Goal: Task Accomplishment & Management: Manage account settings

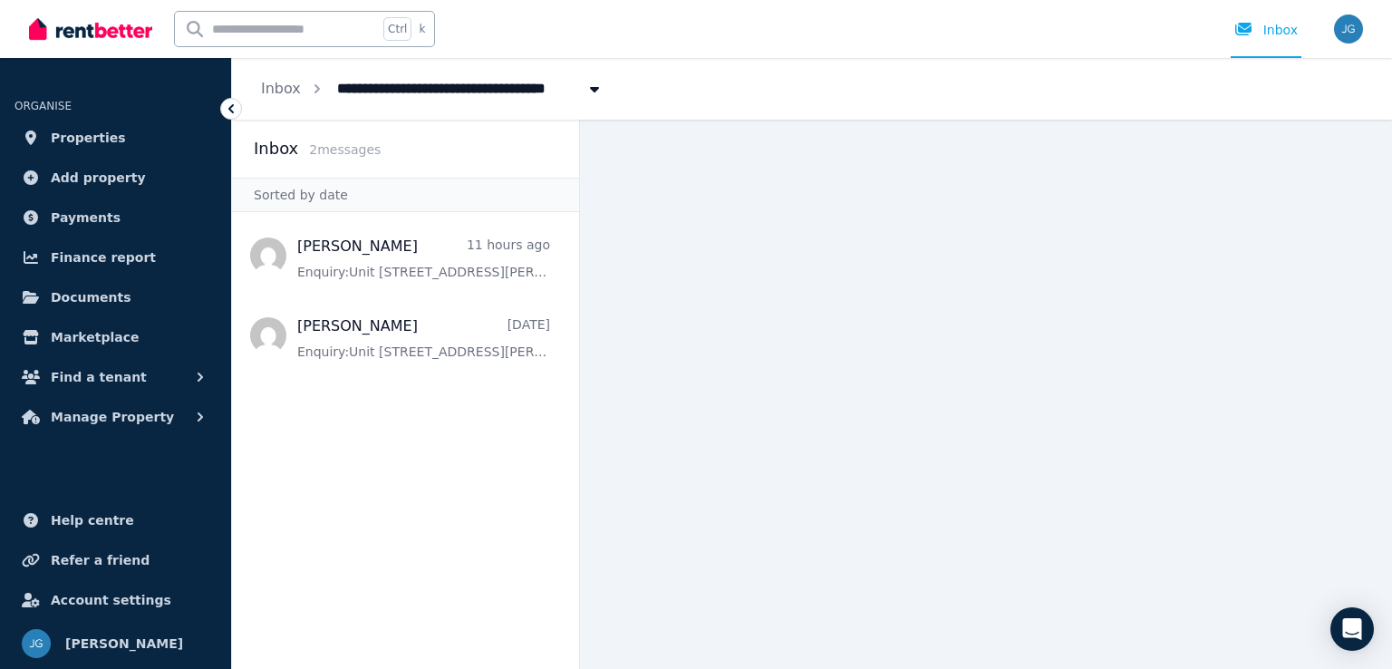
click at [228, 112] on icon at bounding box center [231, 109] width 18 height 18
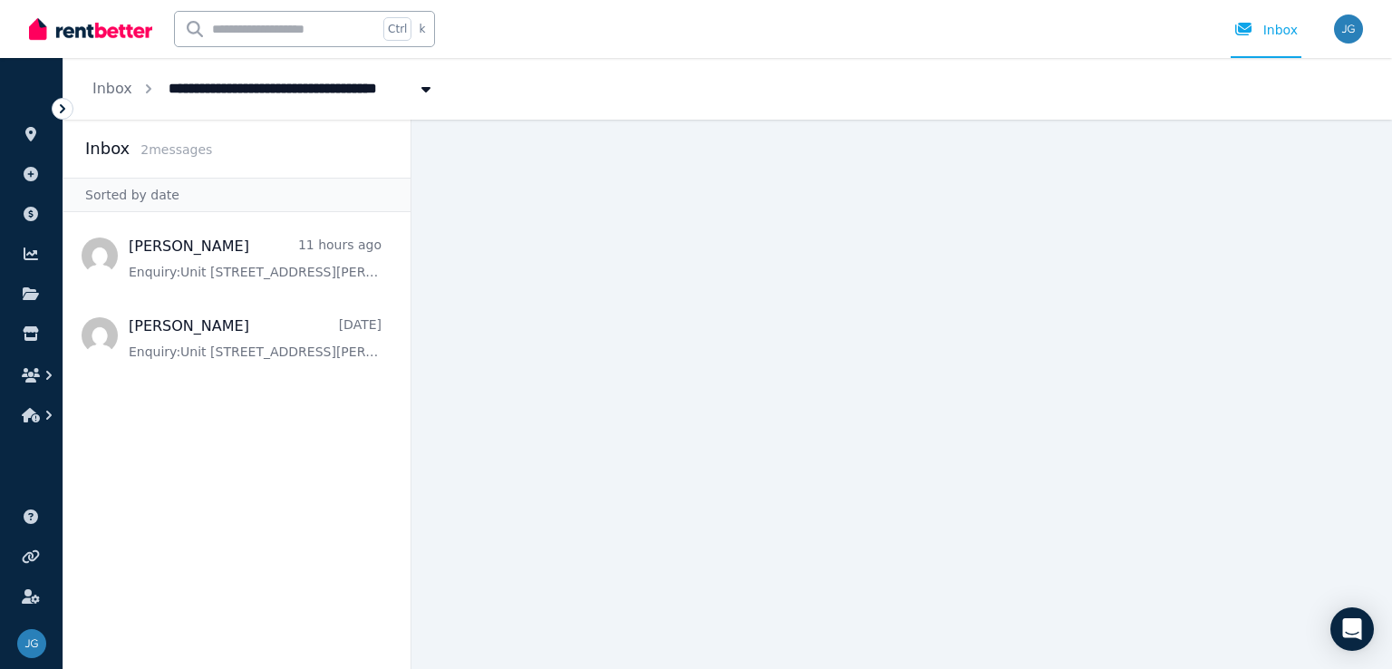
click at [60, 109] on icon at bounding box center [62, 109] width 18 height 18
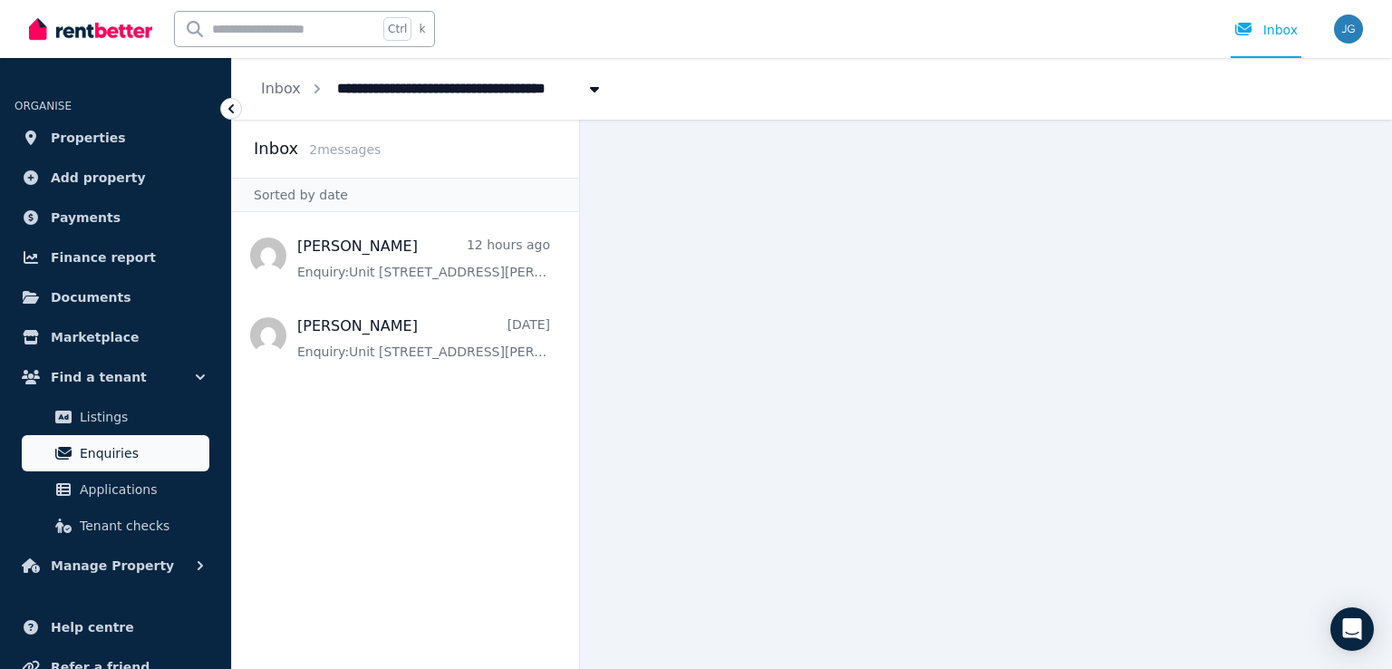
click at [123, 455] on span "Enquiries" at bounding box center [141, 453] width 122 height 22
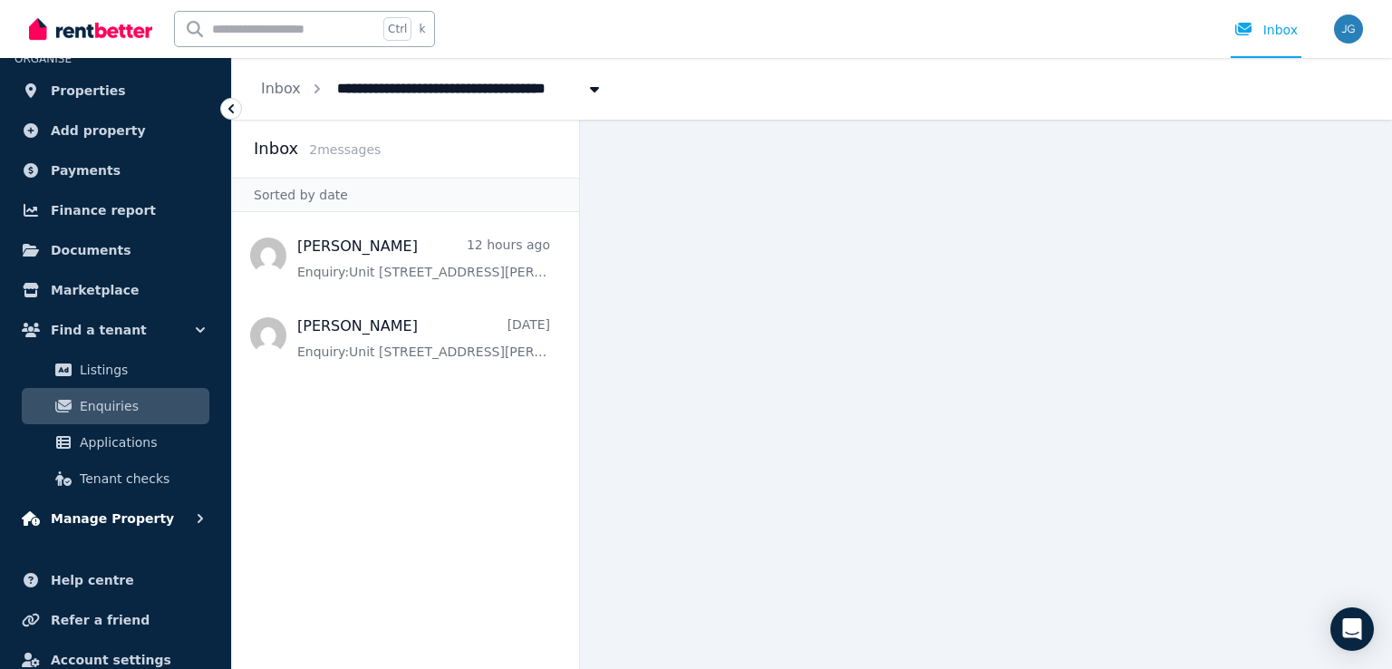
click at [142, 512] on span "Manage Property" at bounding box center [112, 518] width 123 height 22
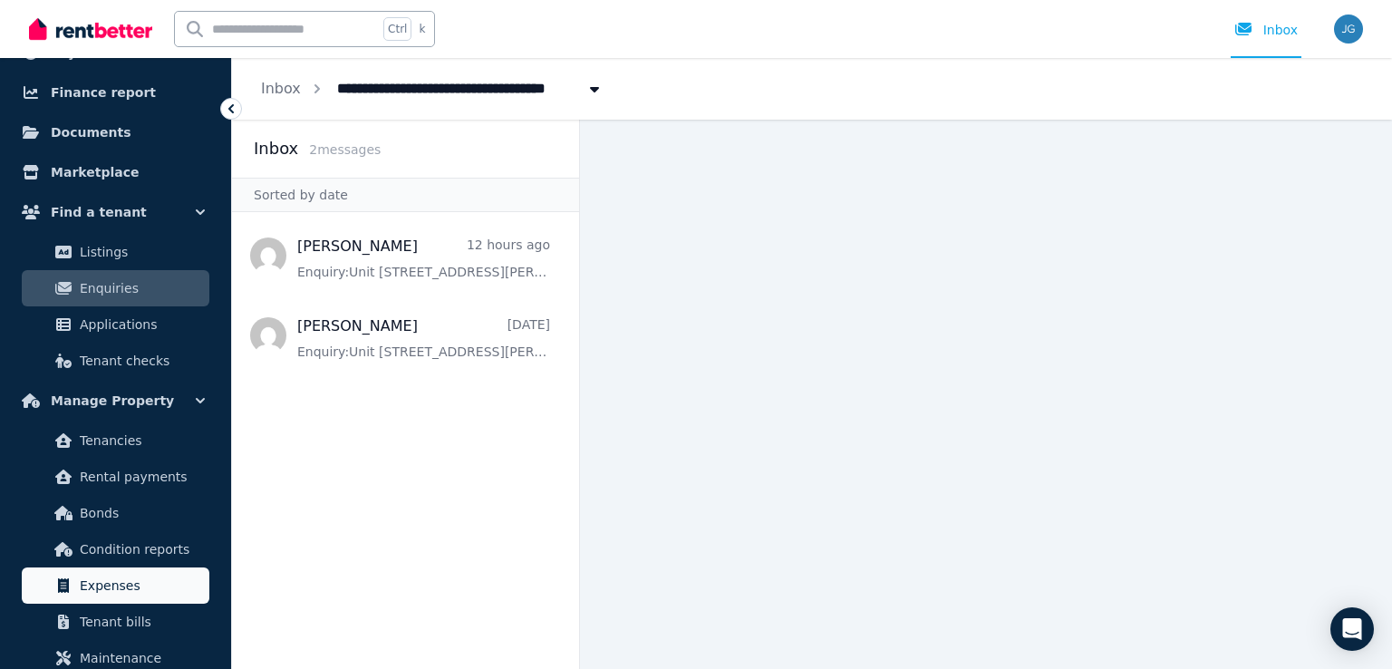
scroll to position [0, 0]
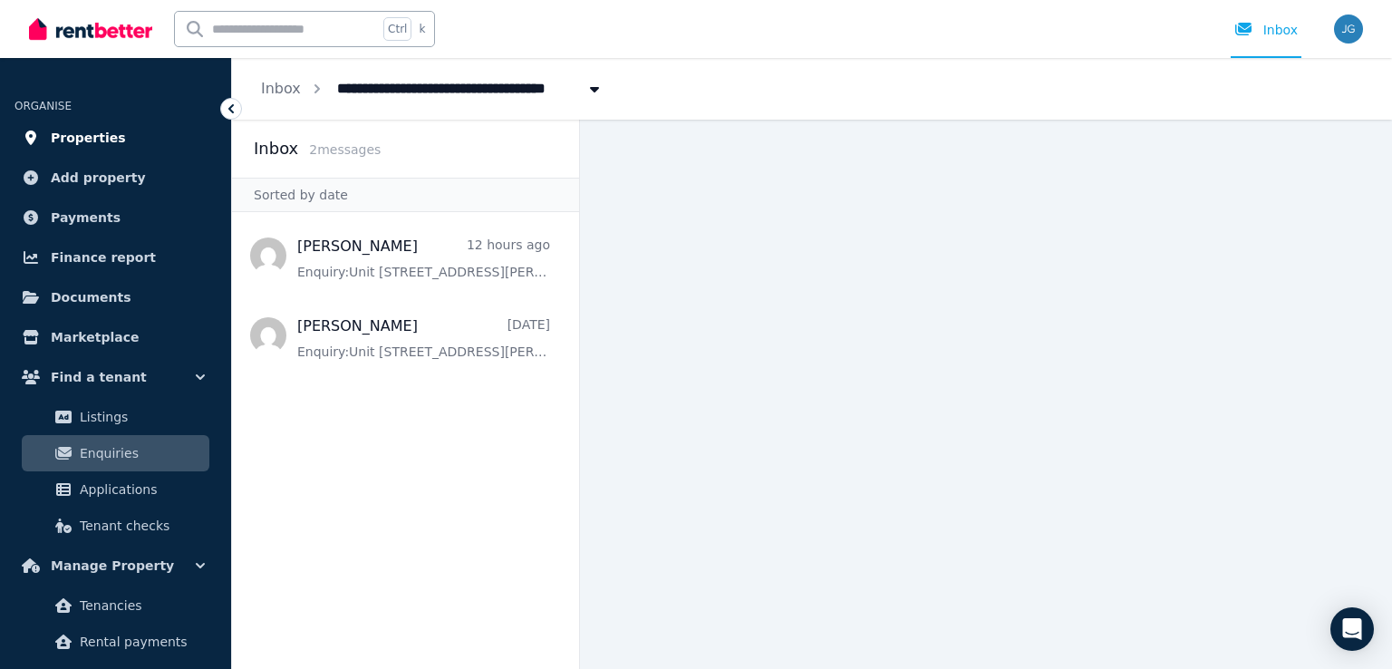
click at [77, 142] on span "Properties" at bounding box center [88, 138] width 75 height 22
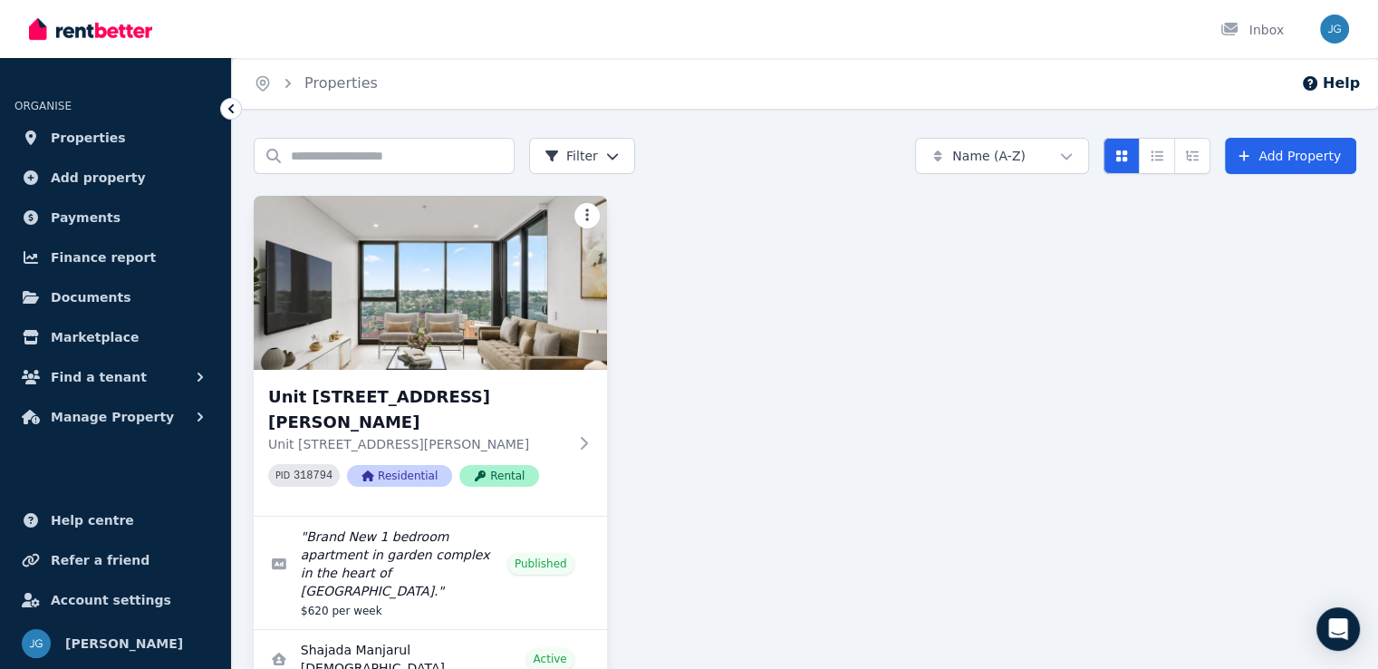
click at [583, 207] on html "Open main menu Inbox Open user menu ORGANISE Properties Add property Payments F…" at bounding box center [689, 334] width 1378 height 669
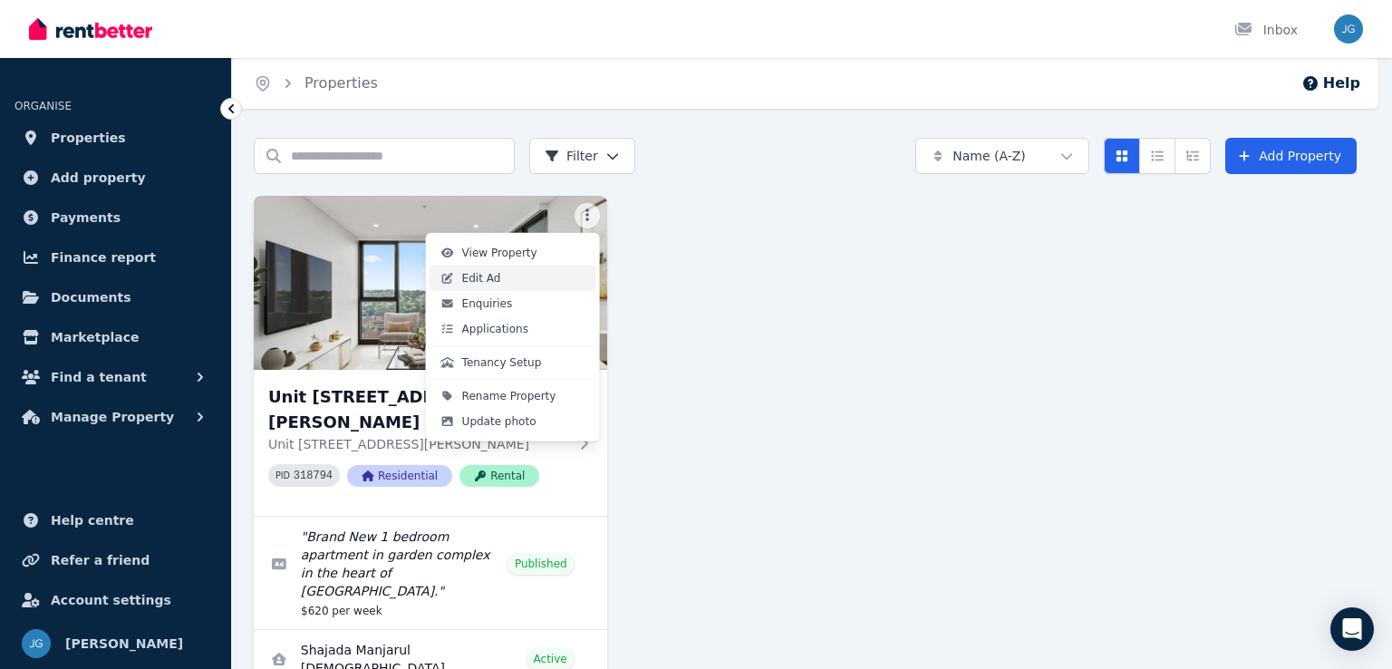
click at [498, 280] on link "Edit Ad" at bounding box center [512, 277] width 167 height 25
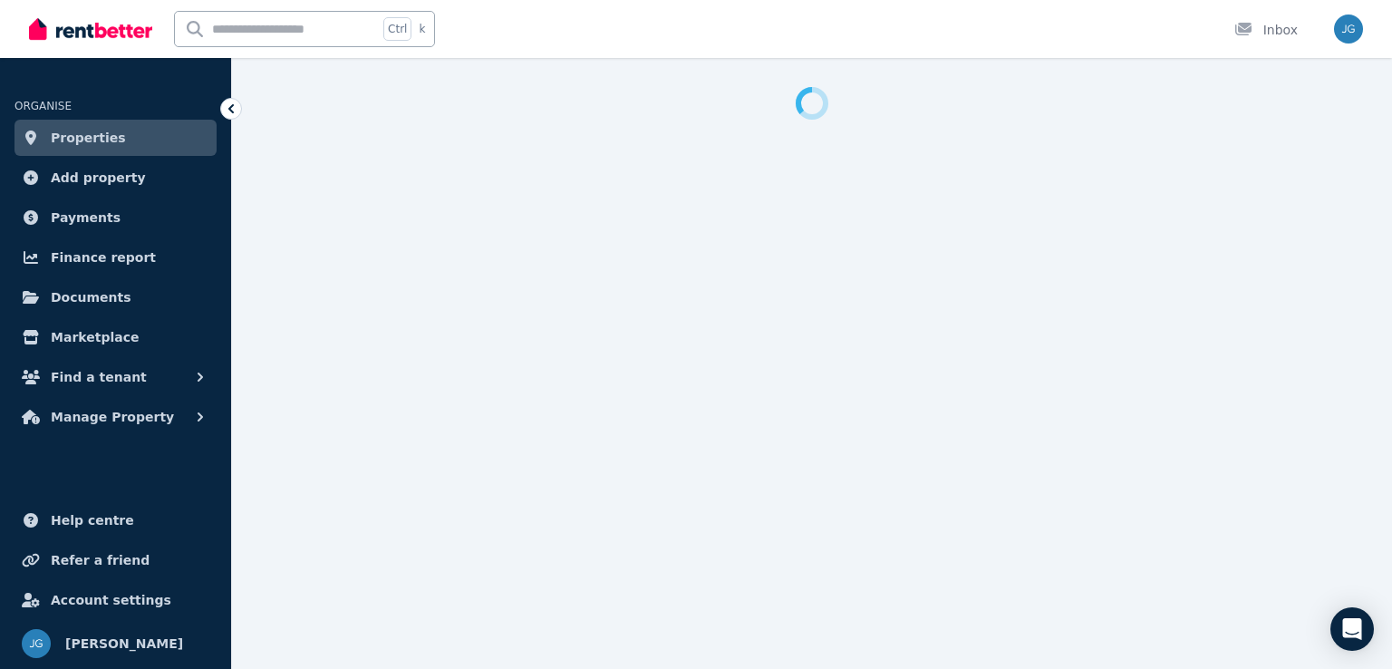
select select "***"
select select "**********"
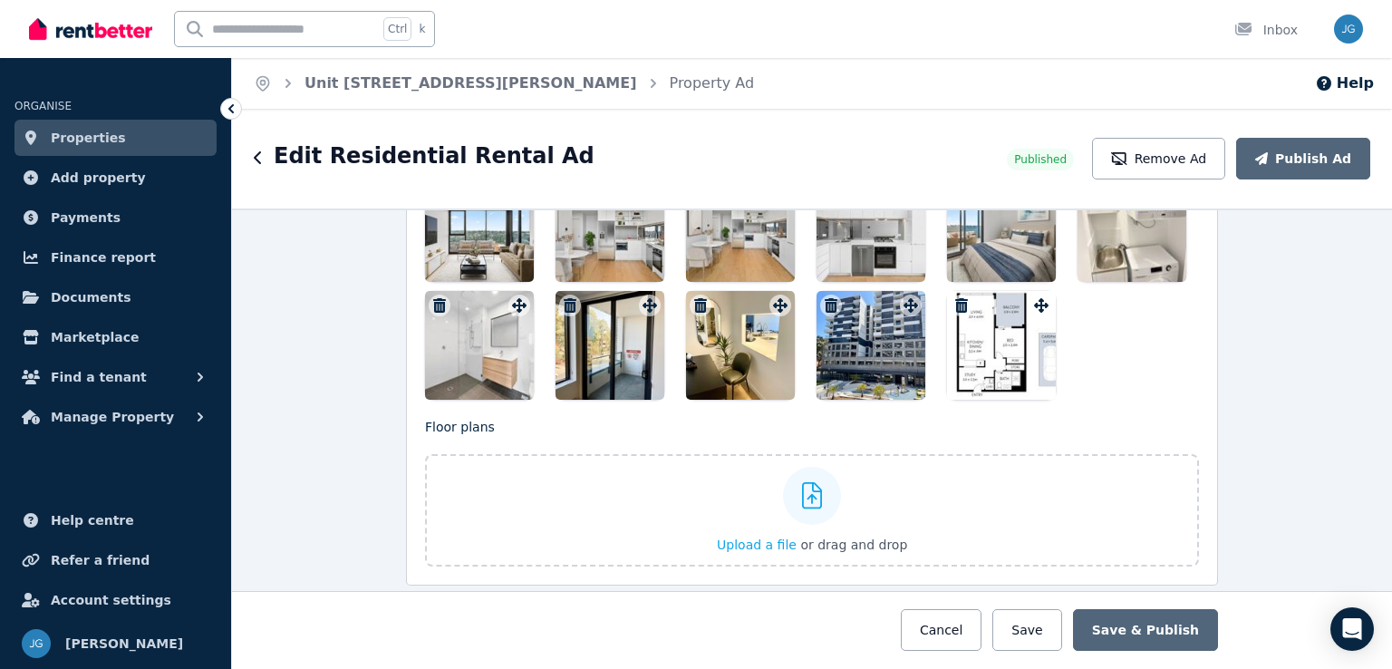
scroll to position [2513, 0]
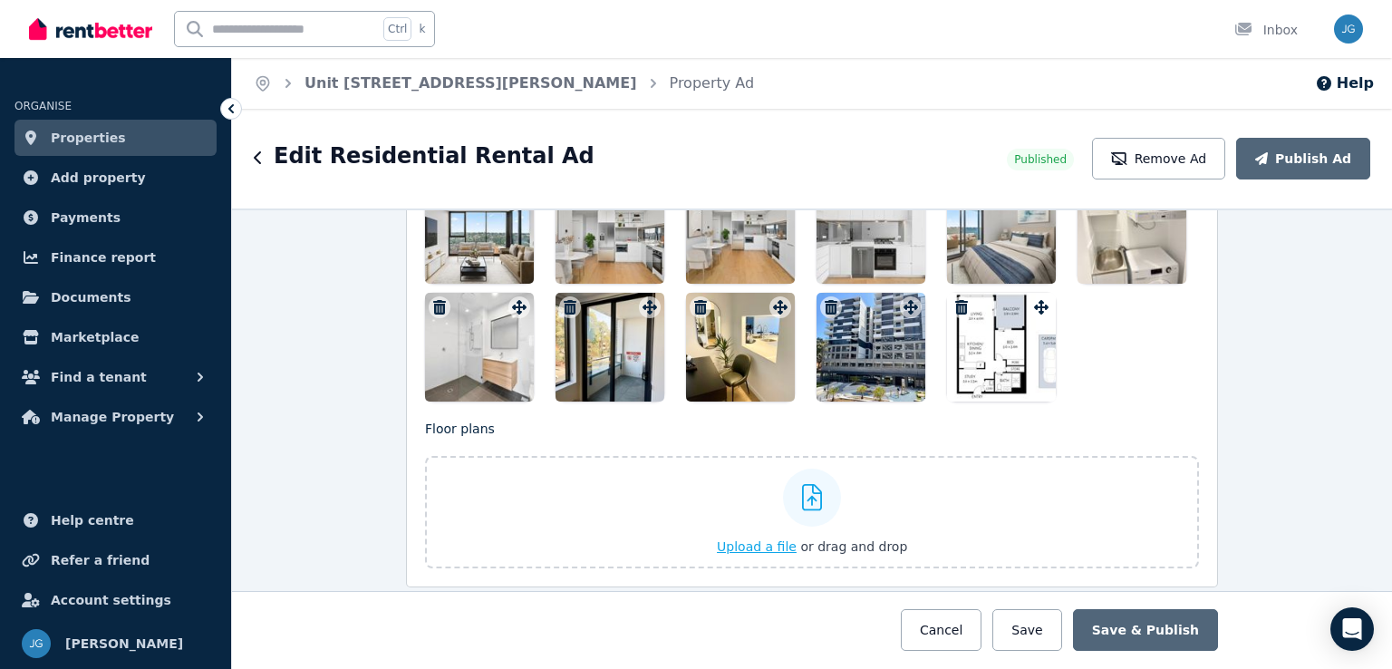
click at [768, 544] on div "Upload a file or drag and drop" at bounding box center [812, 511] width 190 height 109
click at [0, 0] on input "Upload a file or drag and drop" at bounding box center [0, 0] width 0 height 0
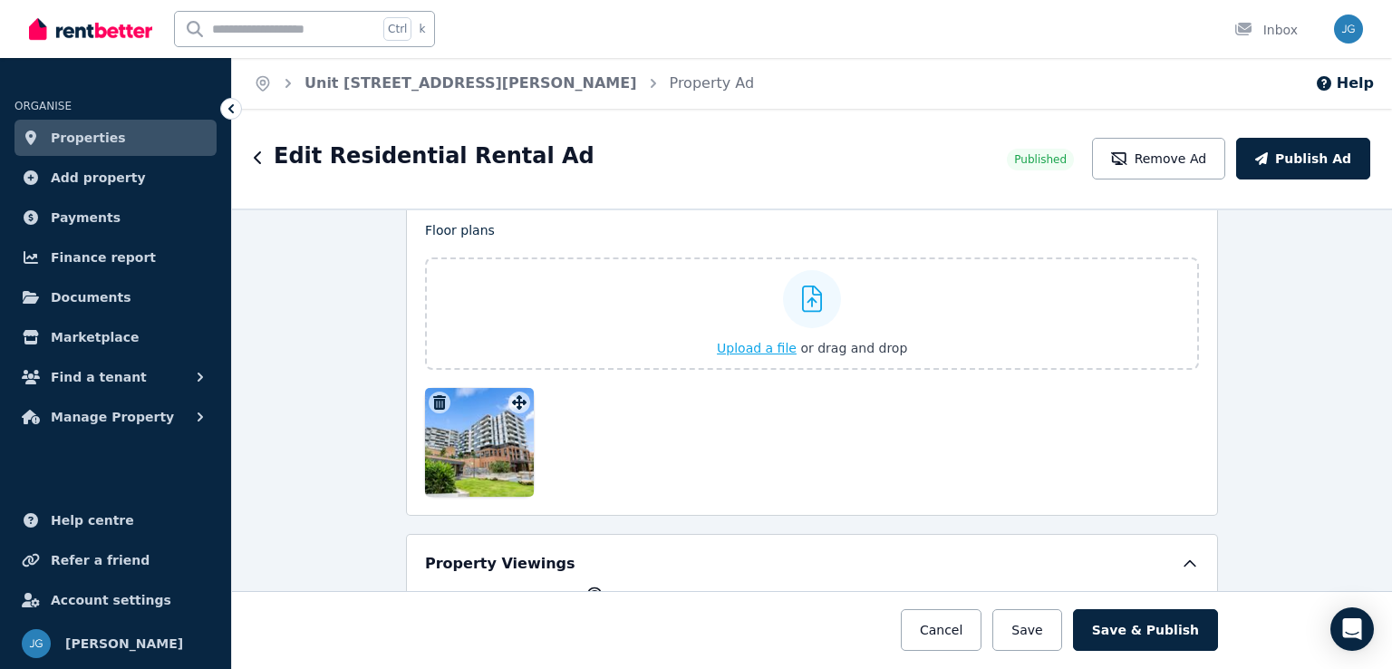
scroll to position [2712, 0]
drag, startPoint x: 481, startPoint y: 454, endPoint x: 632, endPoint y: 323, distance: 199.8
click at [632, 323] on div "Floor plans Upload a file or drag and drop To pick up a draggable item, press t…" at bounding box center [812, 357] width 774 height 275
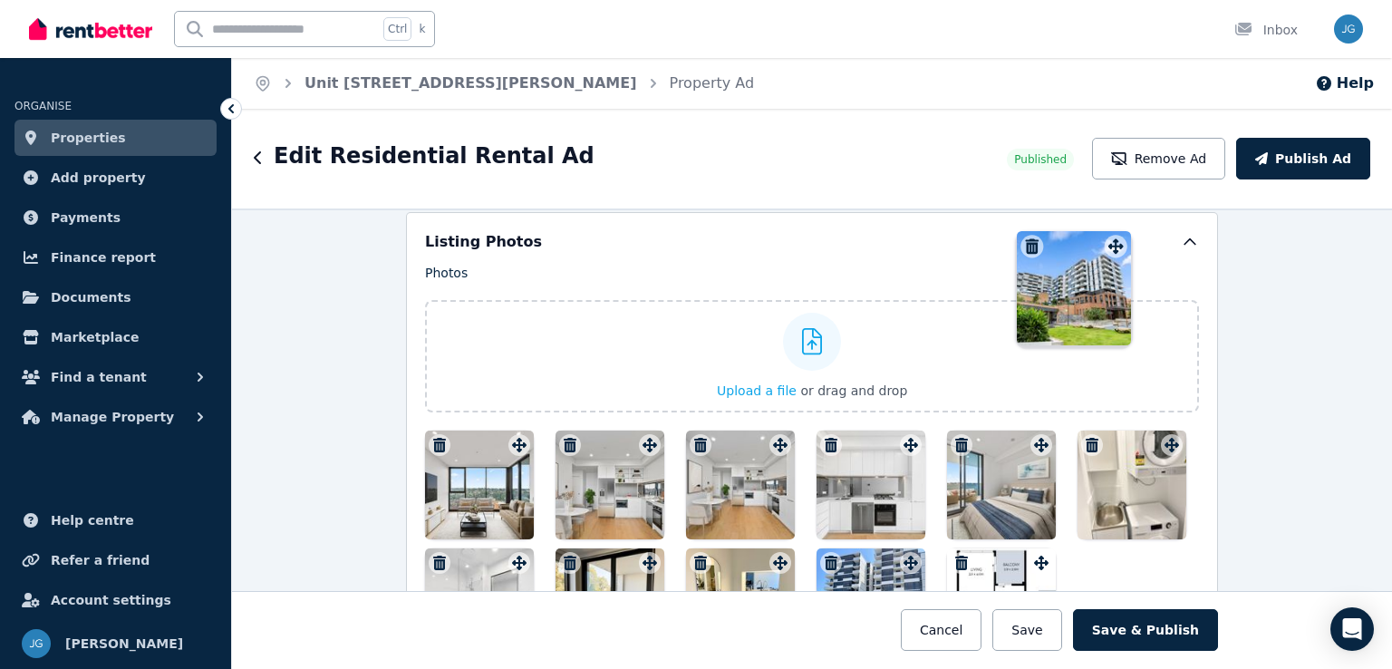
scroll to position [2249, 0]
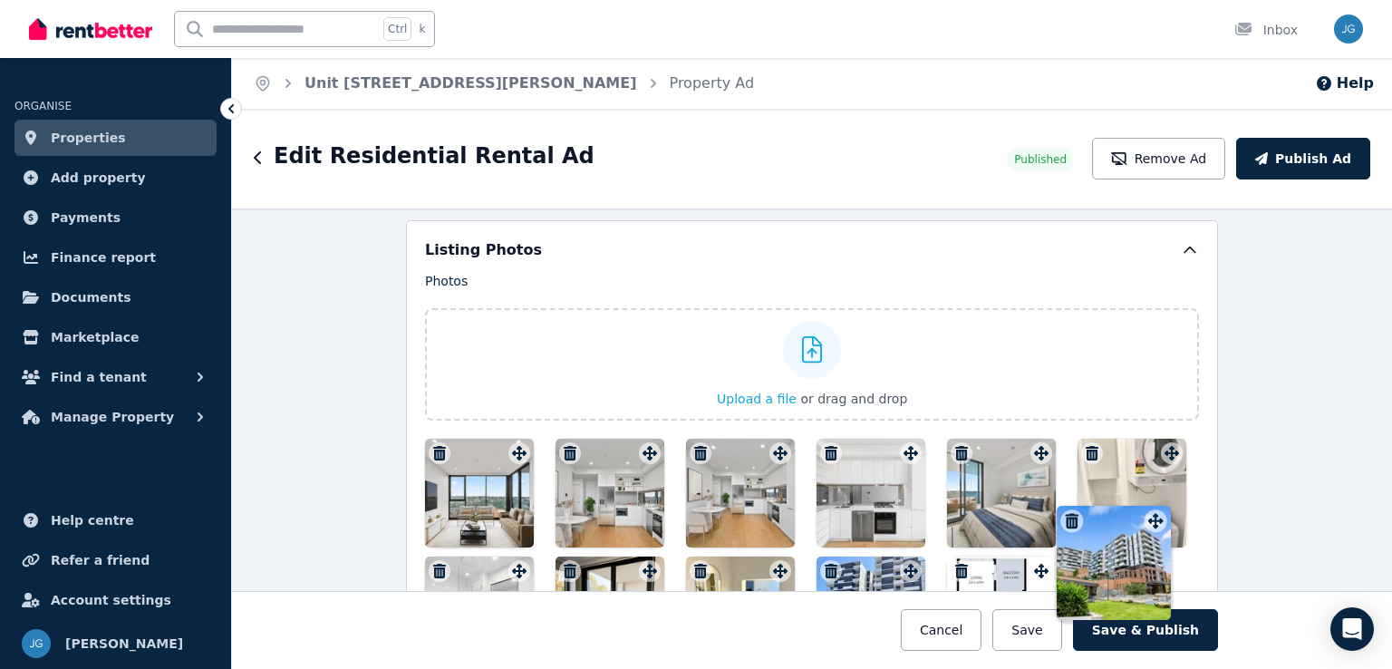
drag, startPoint x: 511, startPoint y: 473, endPoint x: 1152, endPoint y: 507, distance: 642.3
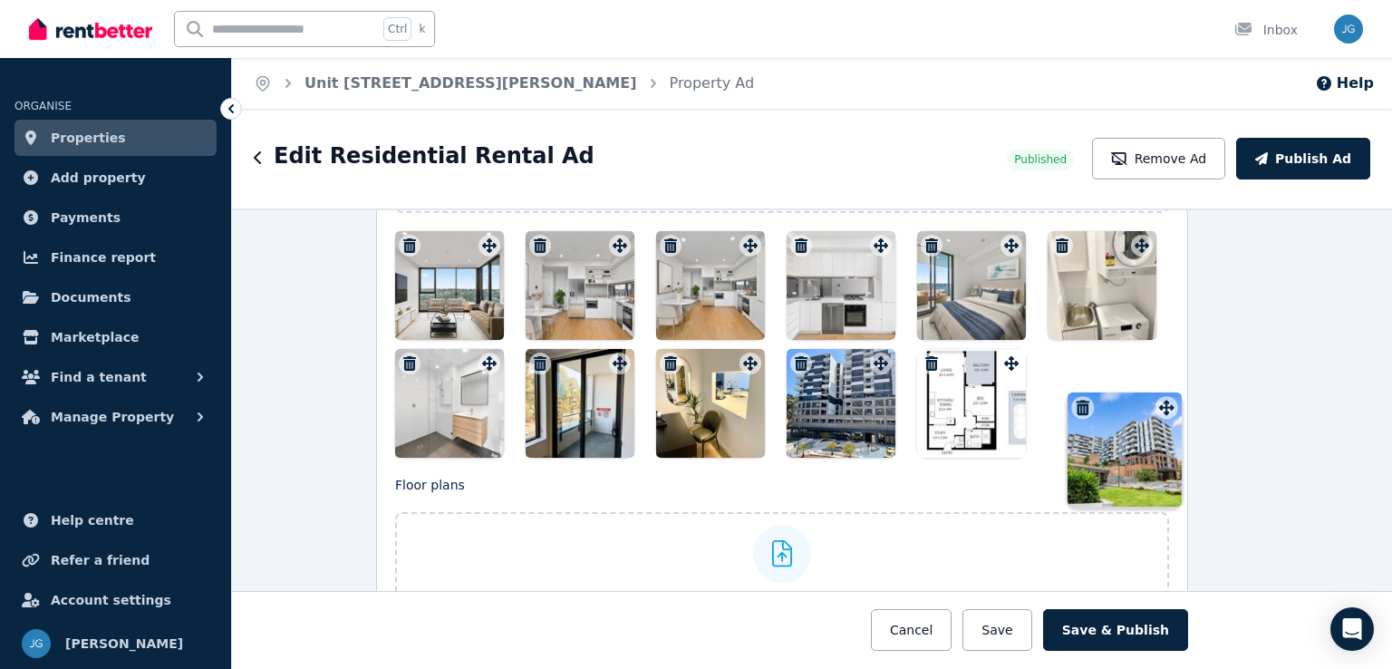
scroll to position [2457, 34]
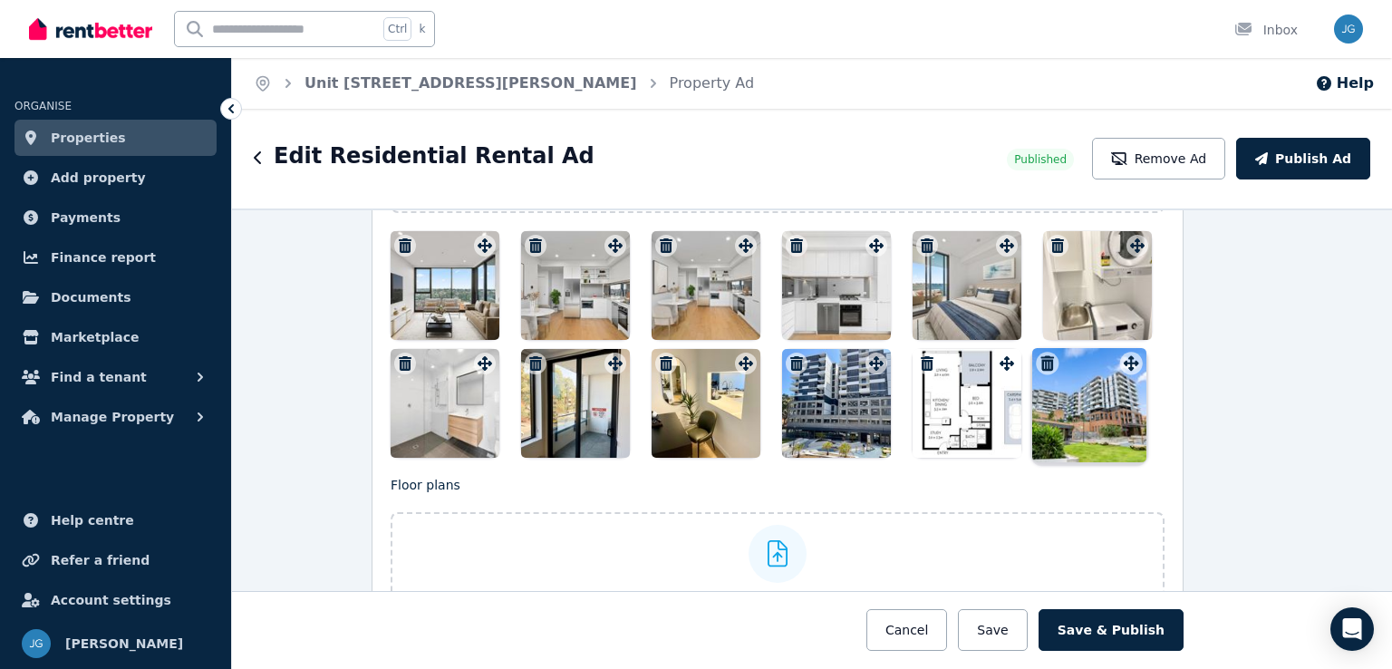
drag, startPoint x: 518, startPoint y: 263, endPoint x: 1134, endPoint y: 346, distance: 621.6
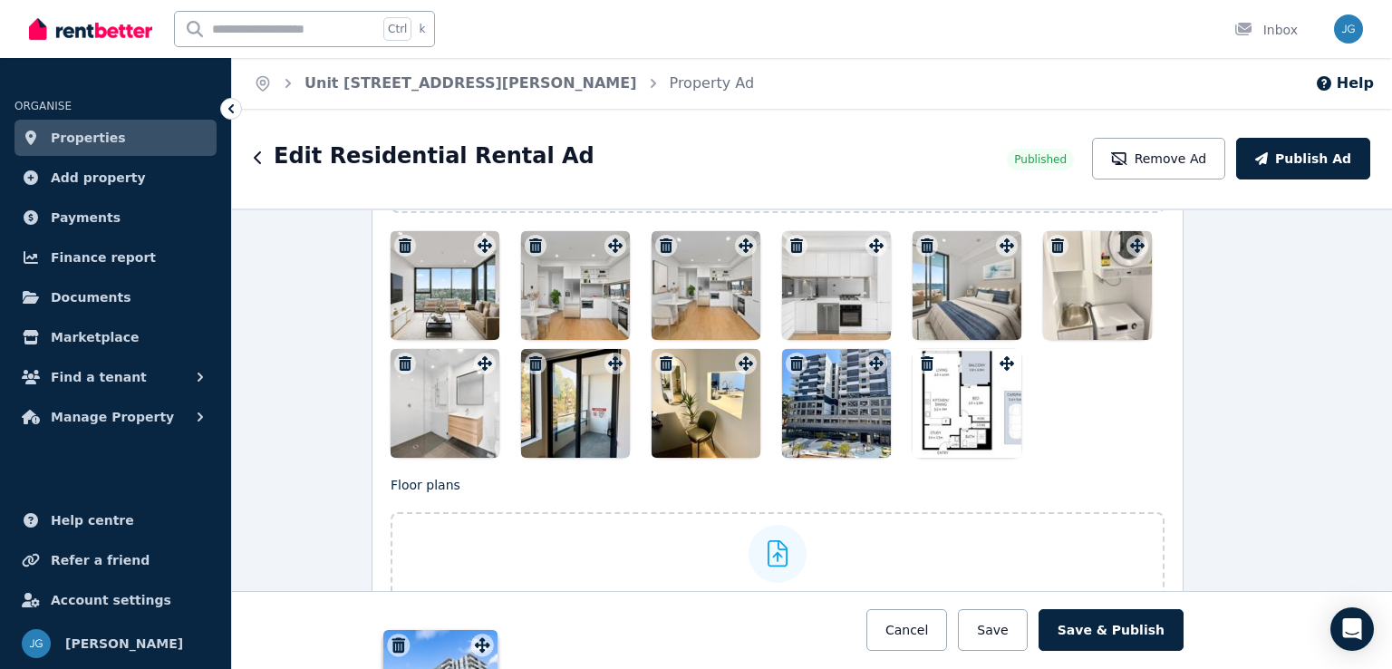
click at [1134, 346] on div "Photos Upload a file or drag and drop To pick up a draggable item, press the sp…" at bounding box center [777, 407] width 774 height 687
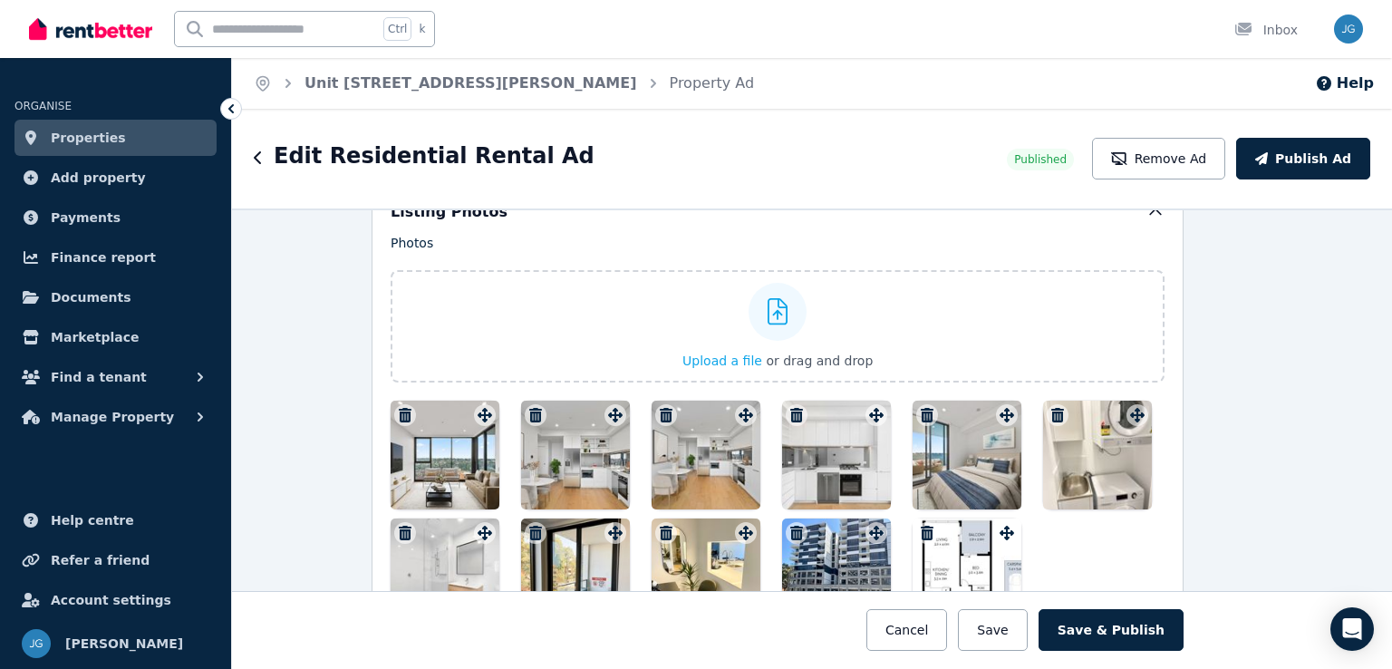
scroll to position [2343, 34]
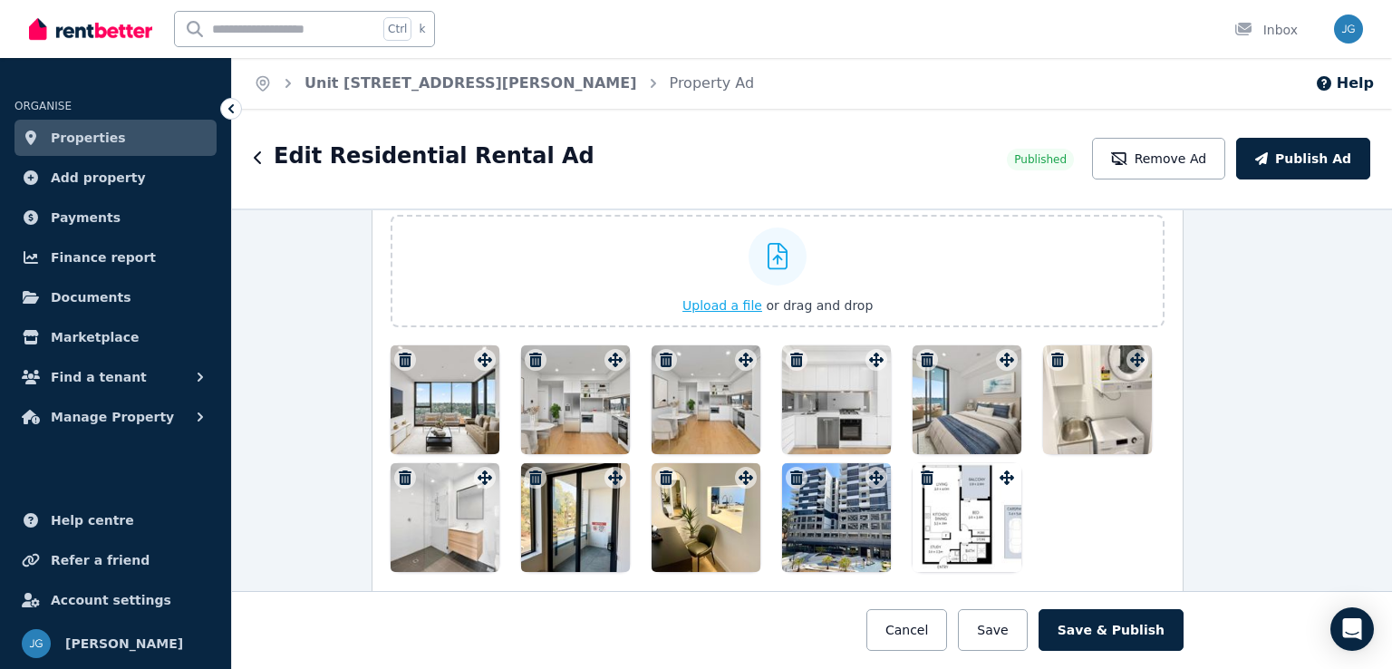
click at [725, 298] on span "Upload a file" at bounding box center [722, 305] width 80 height 14
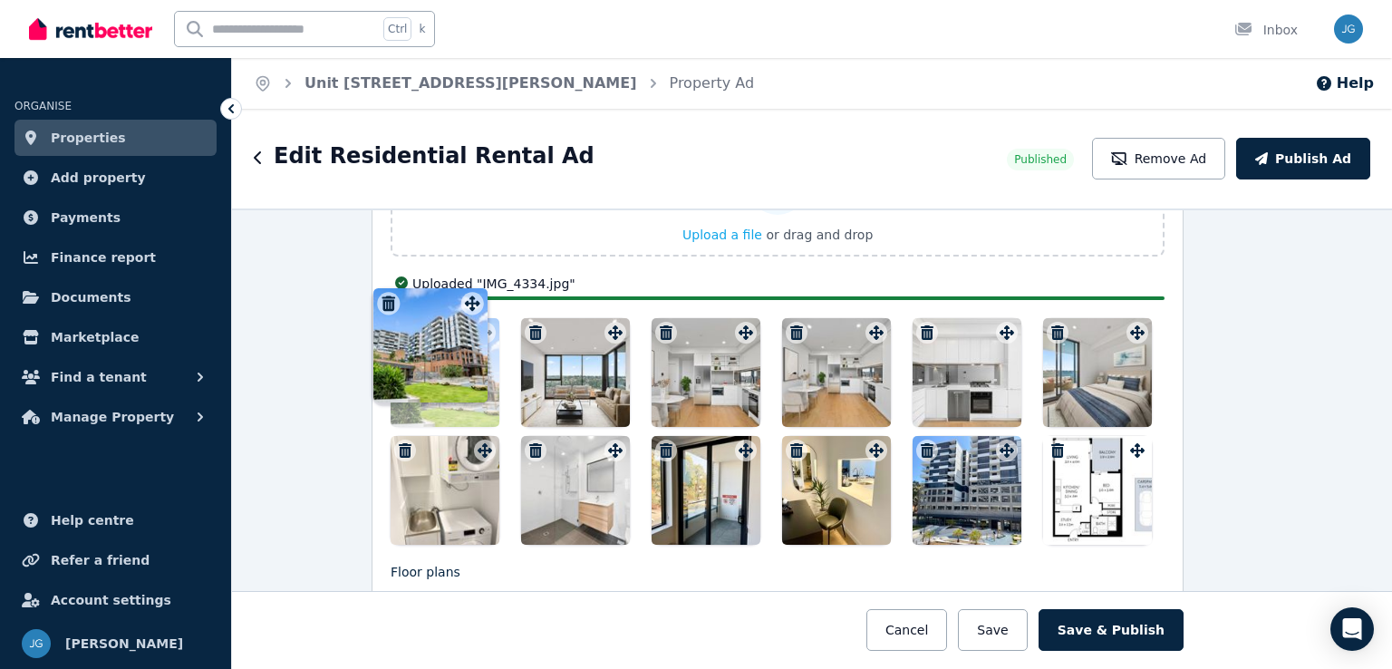
scroll to position [2383, 34]
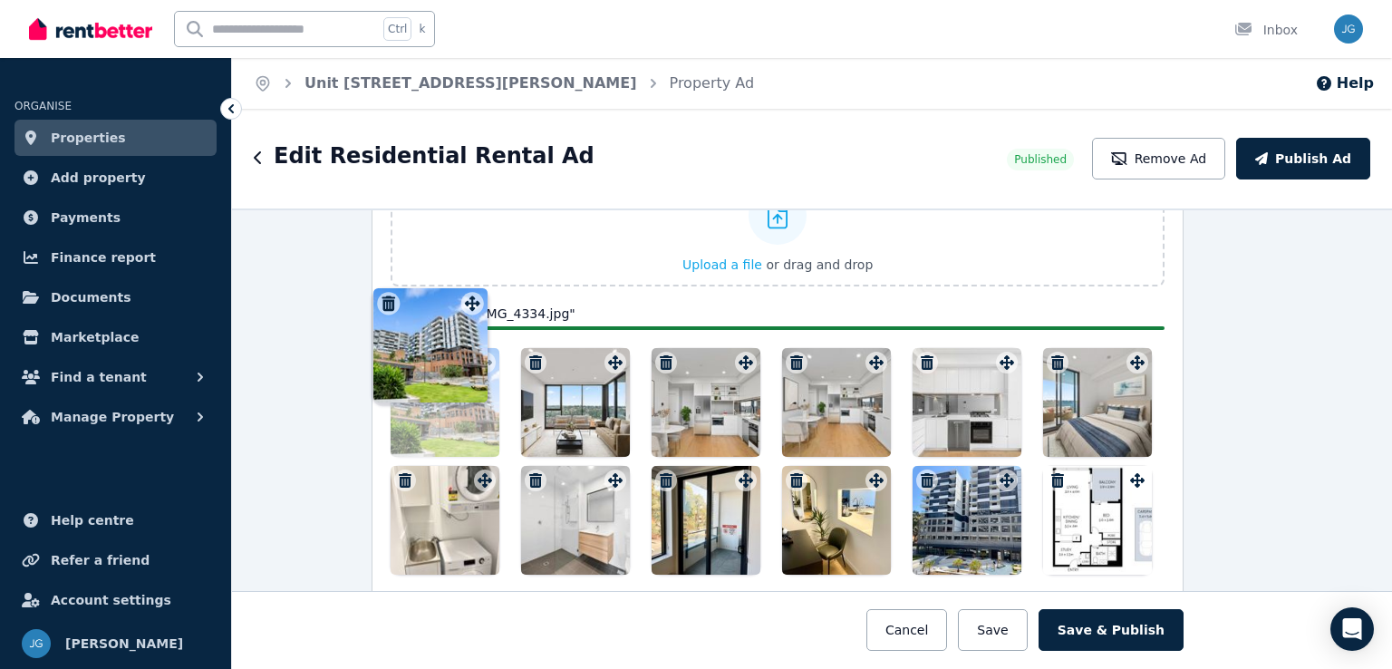
drag, startPoint x: 1134, startPoint y: 432, endPoint x: 476, endPoint y: 294, distance: 673.0
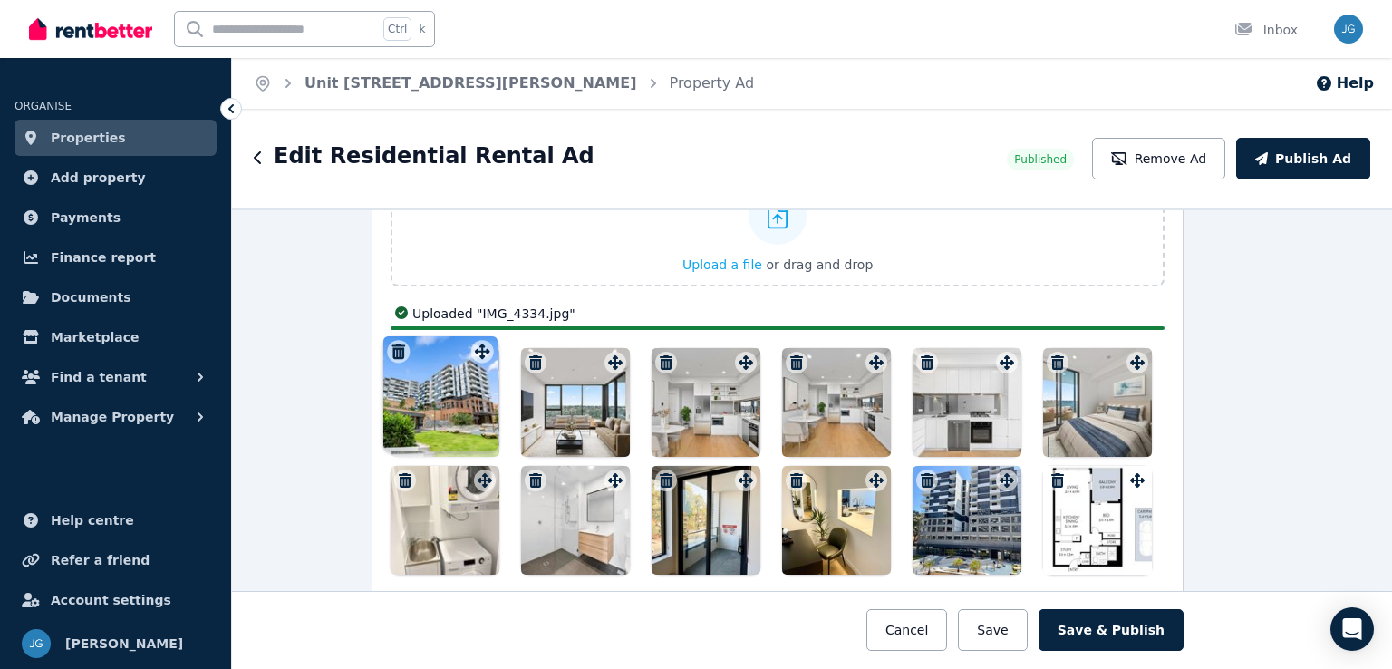
click at [476, 294] on div "Photos Upload a file or drag and drop Uploaded " IMG_4334.jpg " To pick up a dr…" at bounding box center [777, 356] width 774 height 437
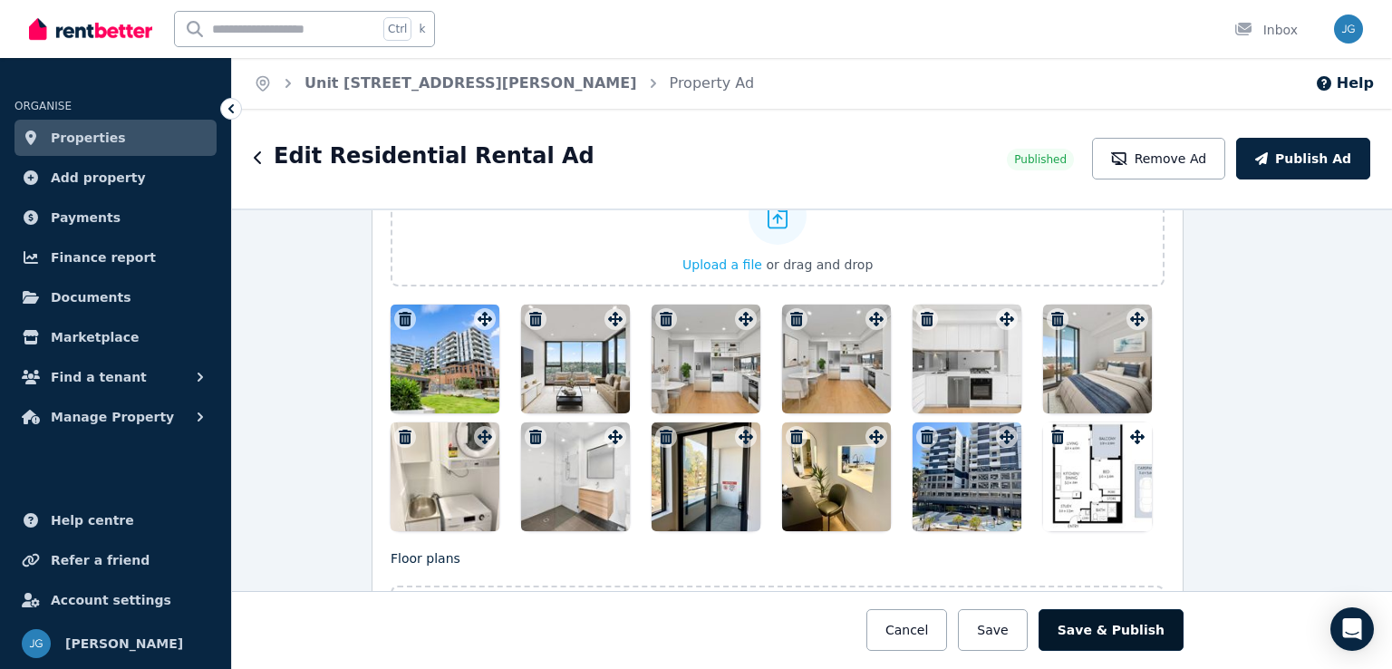
click at [1108, 621] on button "Save & Publish" at bounding box center [1110, 630] width 145 height 42
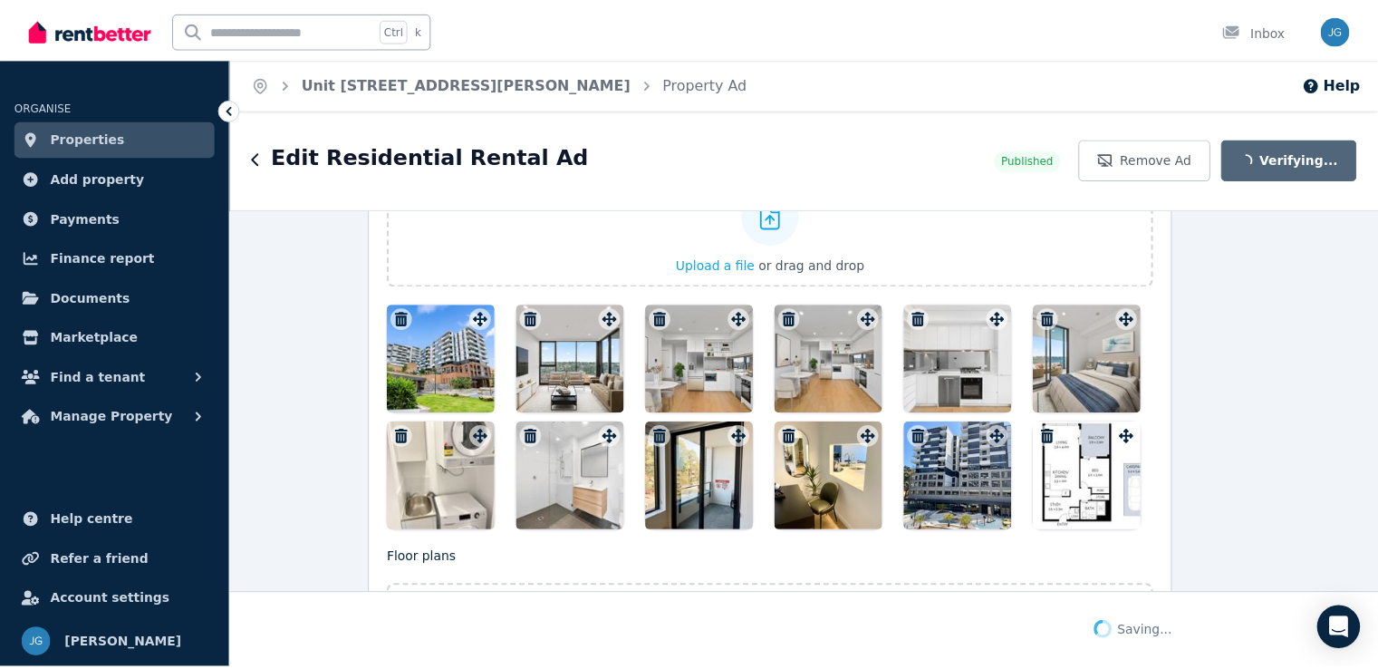
scroll to position [2525, 34]
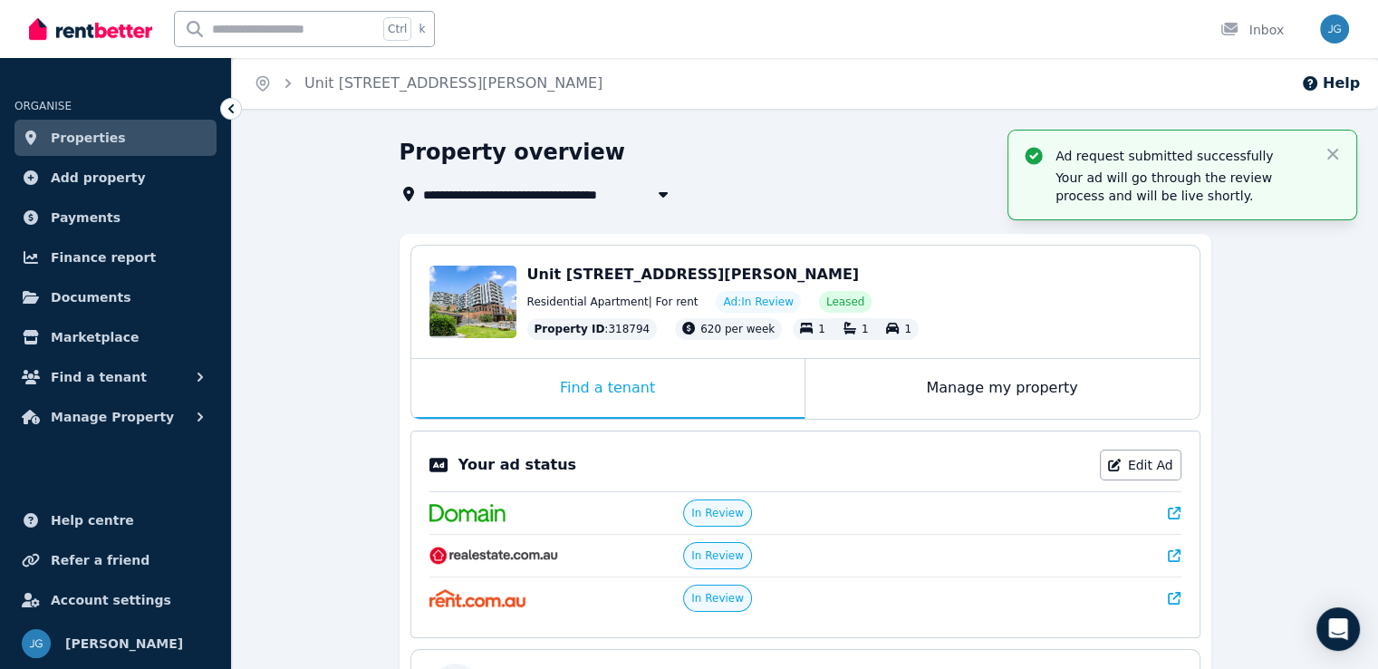
scroll to position [300, 0]
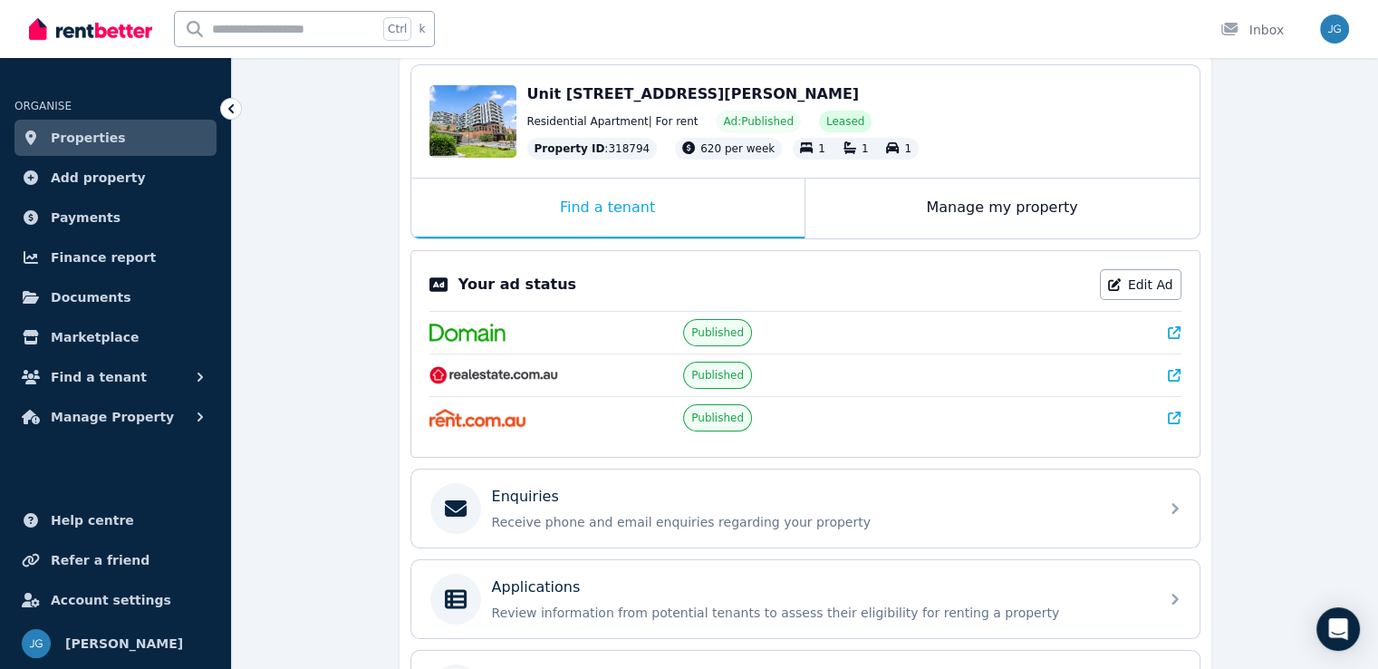
scroll to position [406, 0]
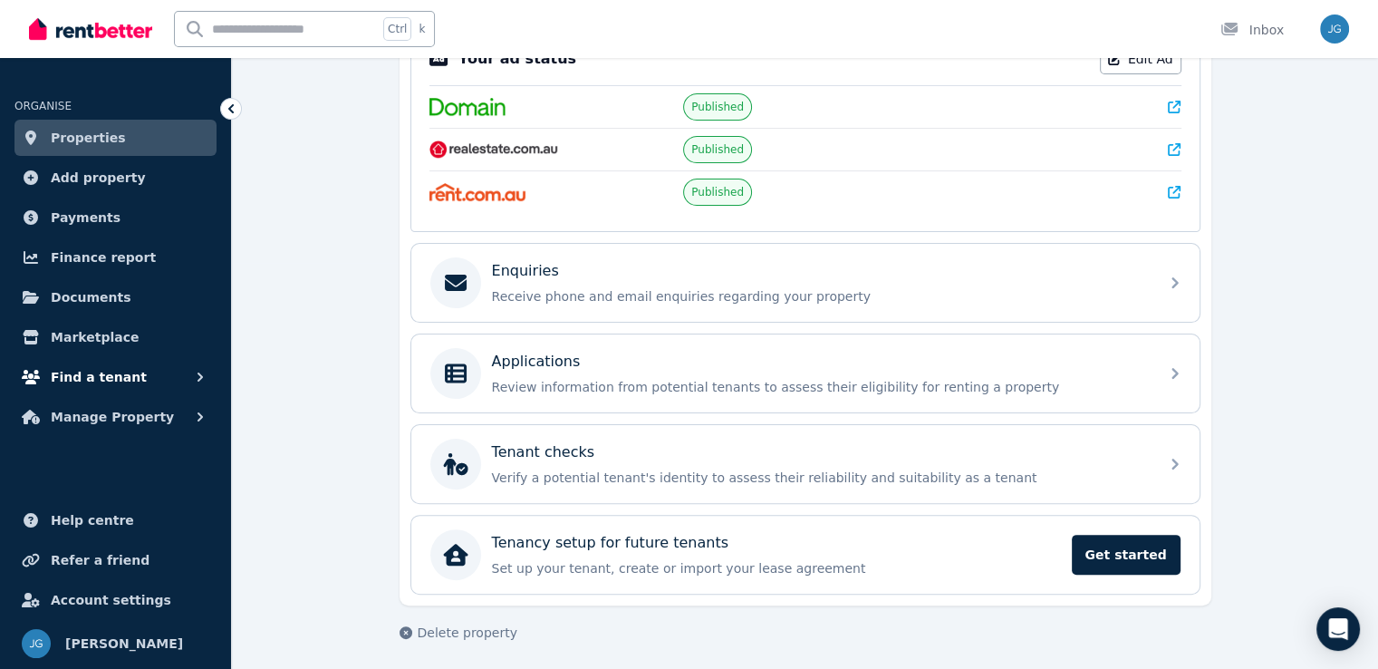
click at [111, 382] on span "Find a tenant" at bounding box center [99, 377] width 96 height 22
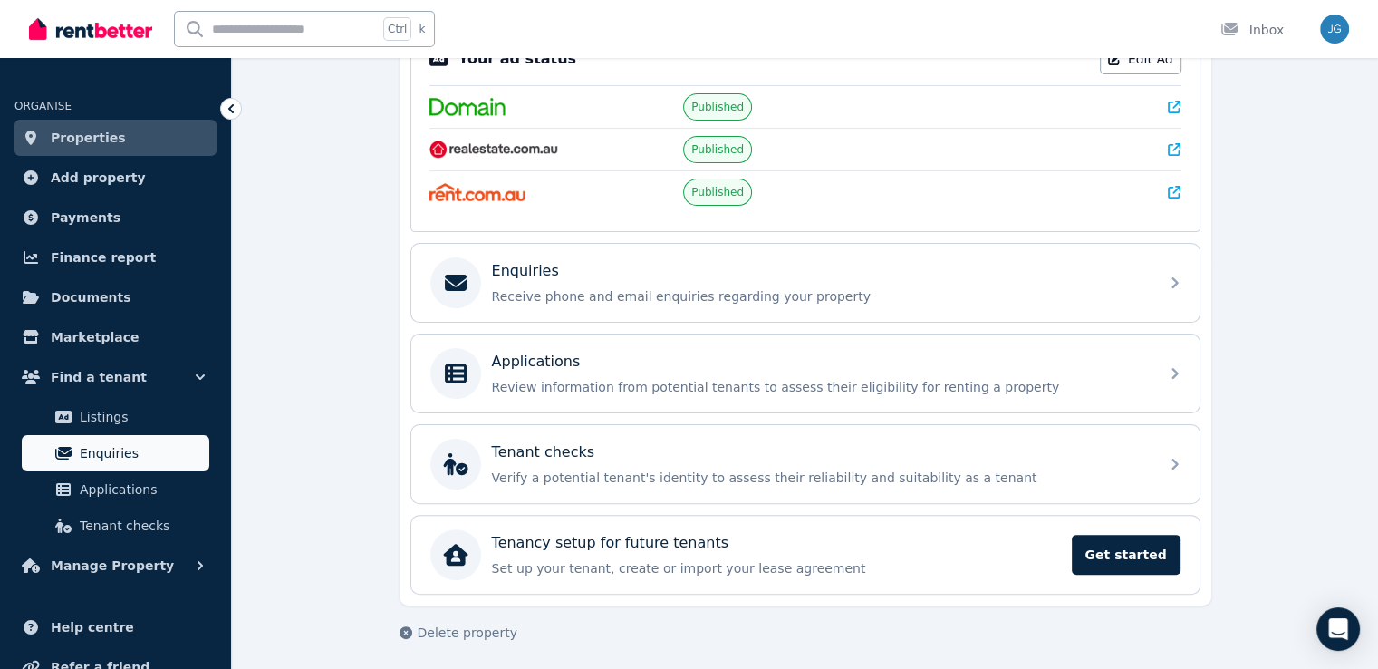
click at [101, 467] on link "Enquiries" at bounding box center [116, 453] width 188 height 36
